Goal: Transaction & Acquisition: Purchase product/service

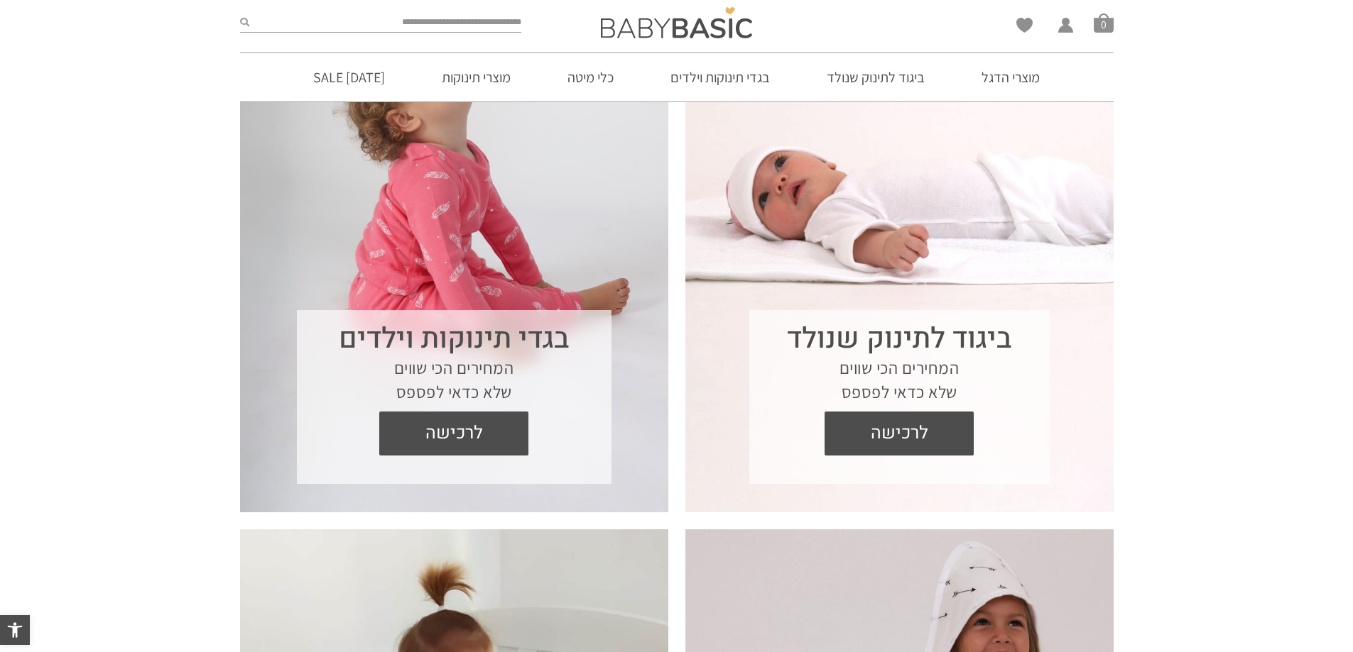
scroll to position [568, 0]
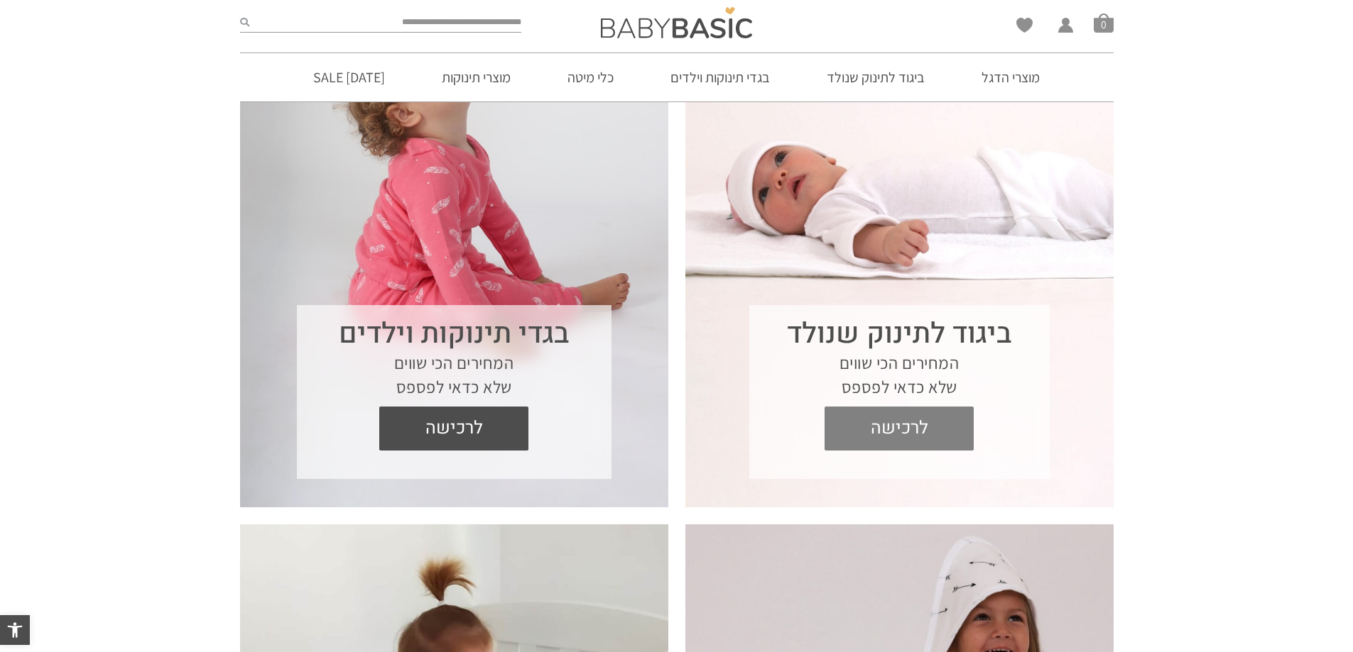
click at [931, 430] on span "לרכישה" at bounding box center [899, 429] width 128 height 44
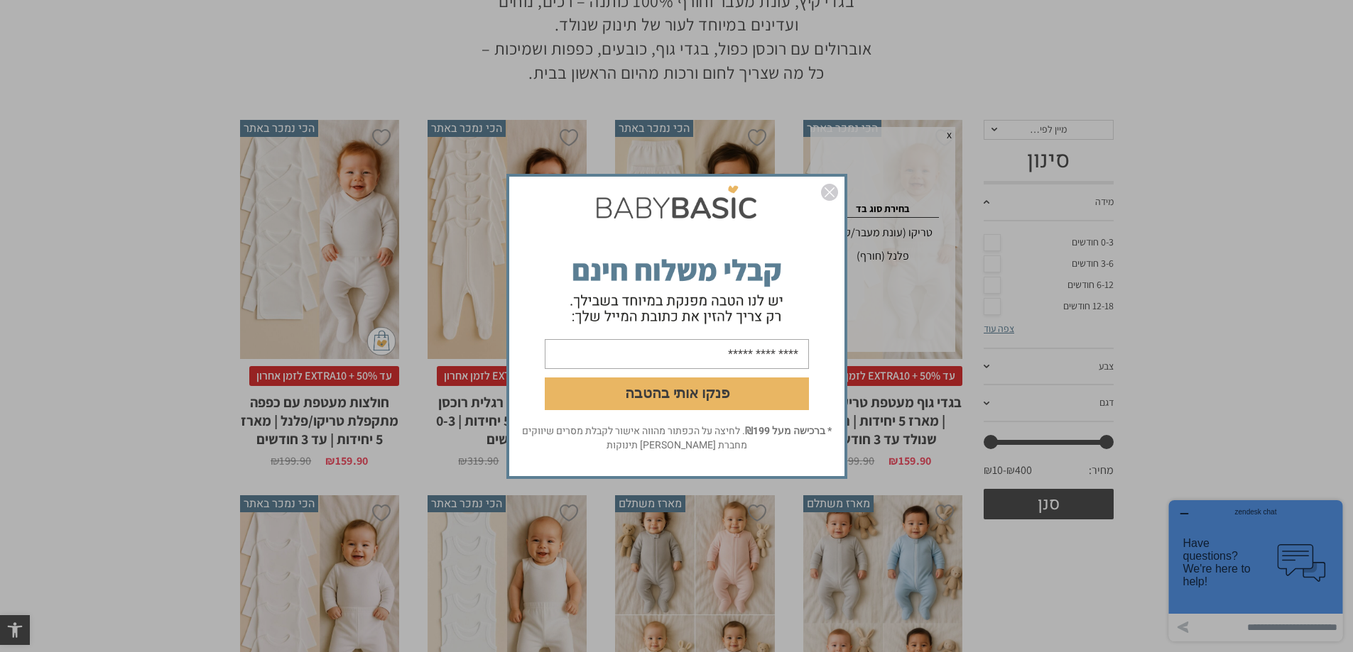
click at [833, 197] on img "סגור" at bounding box center [829, 192] width 17 height 17
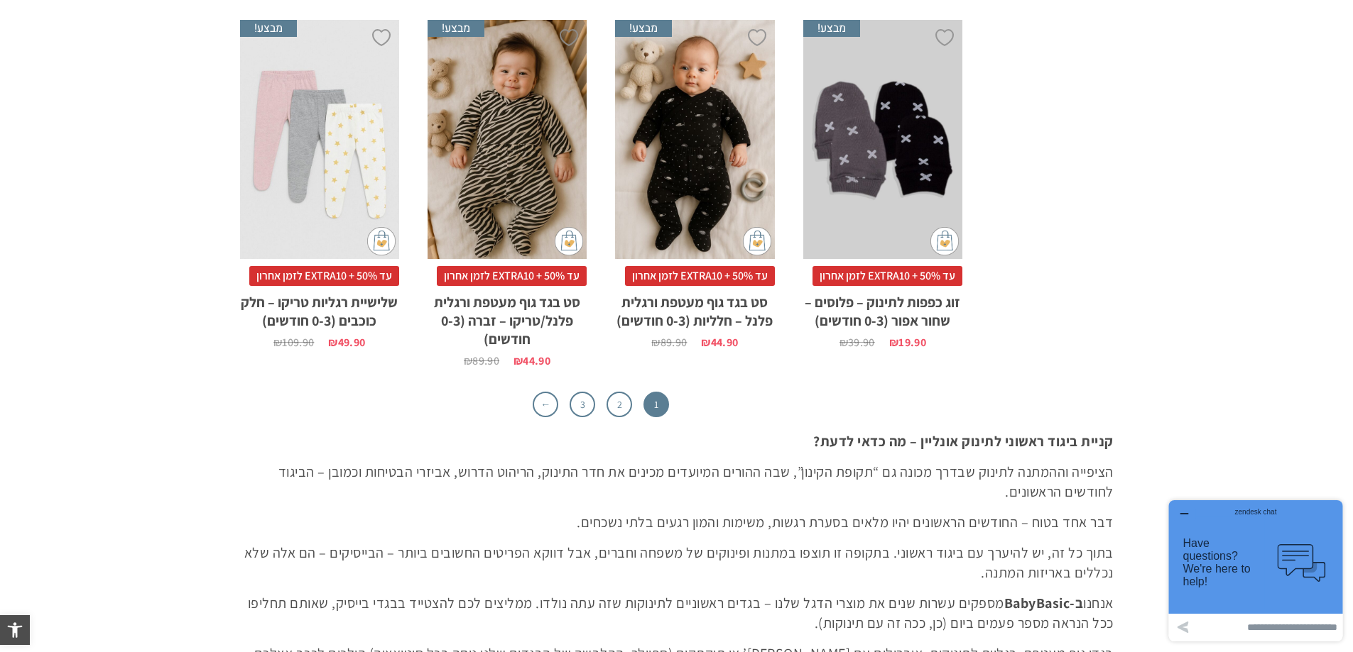
scroll to position [4544, 0]
